Goal: Find contact information: Find contact information

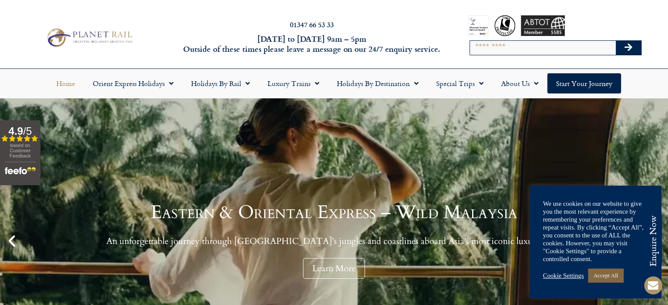
click at [599, 277] on link "Accept All" at bounding box center [605, 276] width 35 height 14
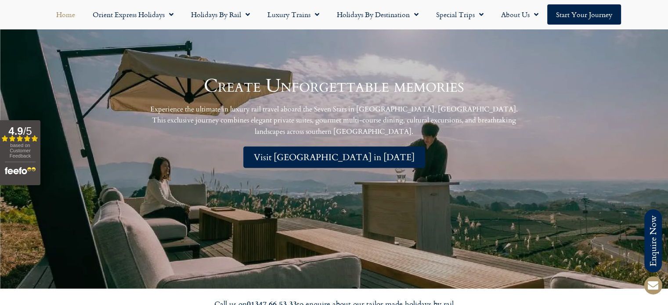
scroll to position [1920, 0]
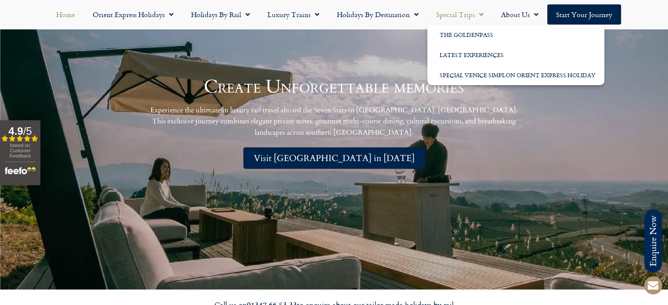
click at [468, 17] on link "Special Trips" at bounding box center [459, 14] width 65 height 20
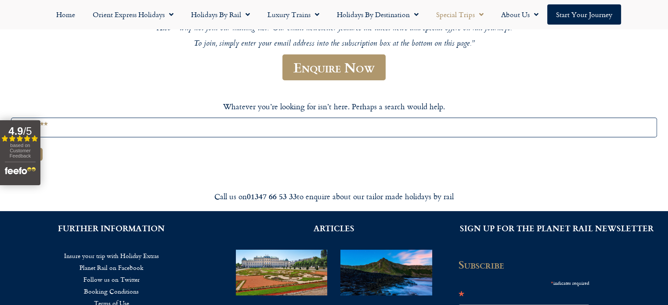
scroll to position [140, 0]
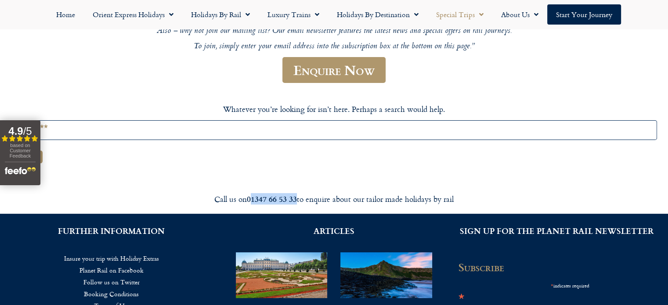
drag, startPoint x: 296, startPoint y: 200, endPoint x: 252, endPoint y: 196, distance: 44.1
type textarea "**********"
click at [252, 196] on strong "01347 66 53 33" at bounding box center [272, 198] width 50 height 11
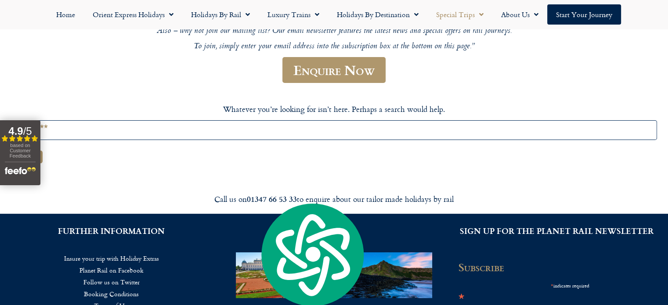
click at [337, 173] on div "Special Experiences Below are a selection of great deals we currently have to o…" at bounding box center [334, 71] width 668 height 225
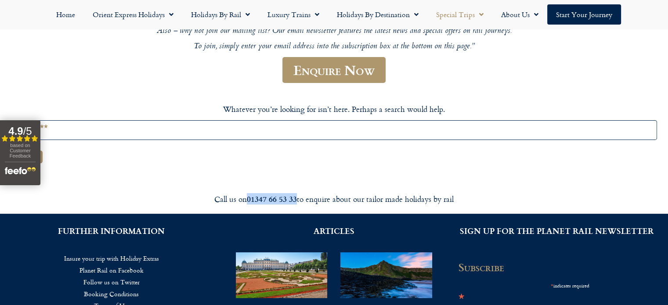
drag, startPoint x: 248, startPoint y: 201, endPoint x: 295, endPoint y: 188, distance: 49.1
click at [295, 189] on div "Call us on 01347 66 53 33 to enquire about our tailor made holidays by rail" at bounding box center [334, 199] width 492 height 21
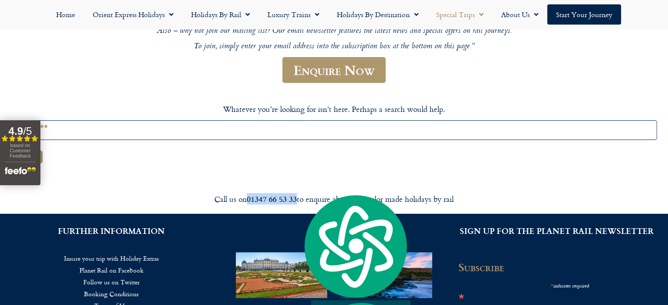
copy strong "01347 66 53 33"
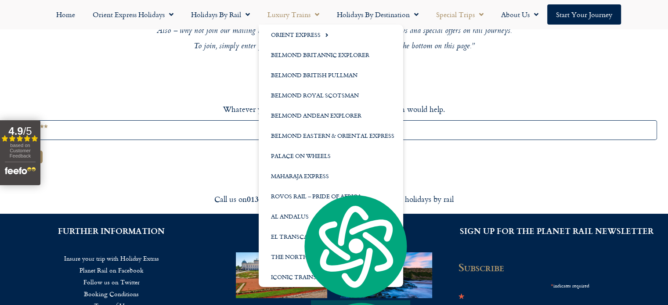
drag, startPoint x: 272, startPoint y: 7, endPoint x: 170, endPoint y: 111, distance: 145.0
click at [170, 111] on p "Whatever you’re looking for isn’t here. Perhaps a search would help." at bounding box center [334, 109] width 646 height 11
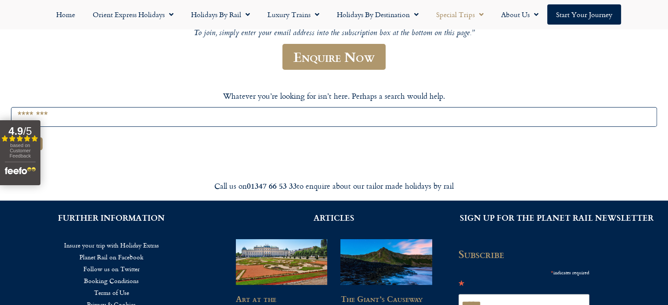
scroll to position [154, 0]
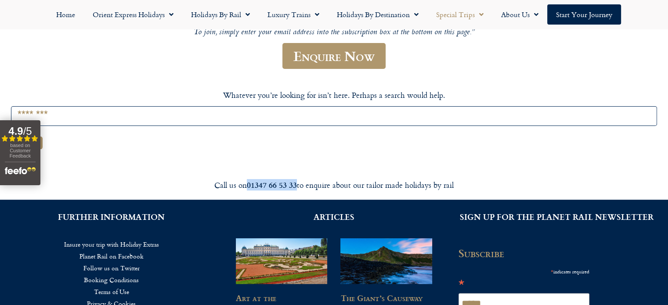
drag, startPoint x: 248, startPoint y: 184, endPoint x: 296, endPoint y: 175, distance: 48.7
click at [296, 175] on div "Call us on 01347 66 53 33 to enquire about our tailor made holidays by rail" at bounding box center [334, 185] width 492 height 21
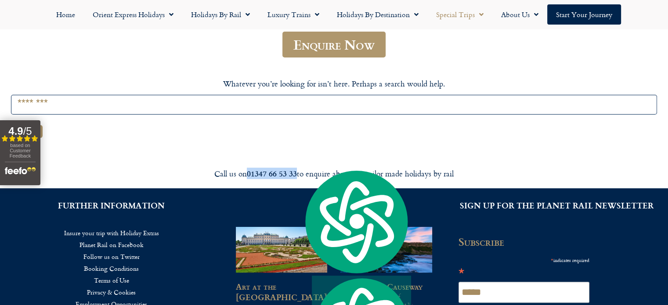
scroll to position [165, 0]
click at [293, 158] on div at bounding box center [334, 158] width 500 height 0
